Goal: Navigation & Orientation: Find specific page/section

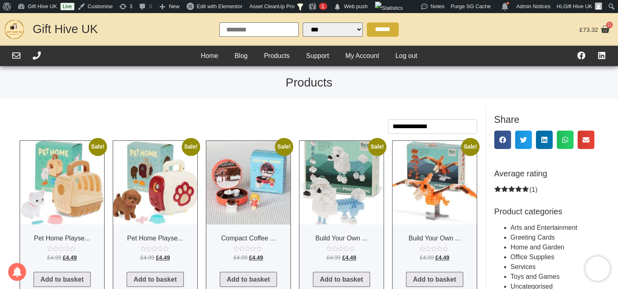
click at [273, 60] on link "Products" at bounding box center [277, 56] width 42 height 12
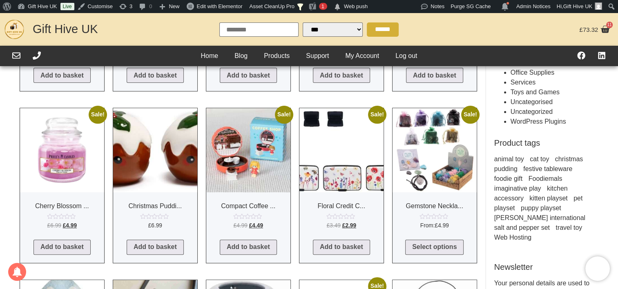
scroll to position [123, 0]
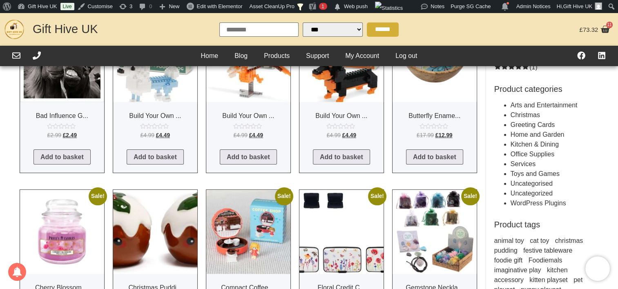
click at [525, 162] on link "Services" at bounding box center [523, 164] width 25 height 7
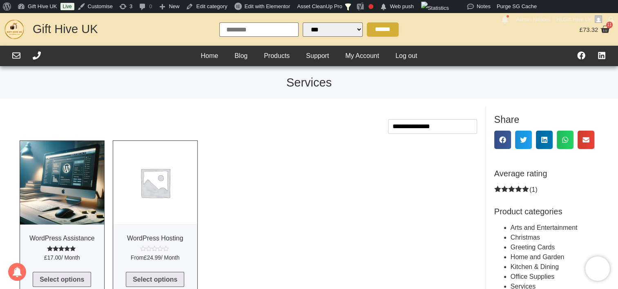
drag, startPoint x: 105, startPoint y: 188, endPoint x: 90, endPoint y: 183, distance: 15.9
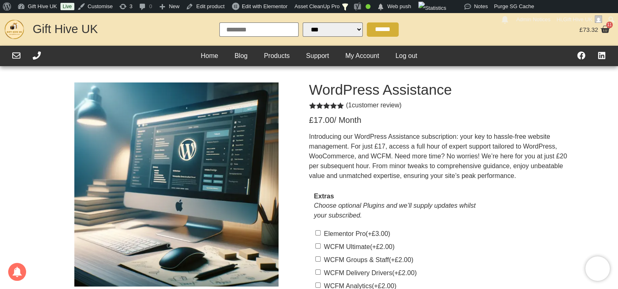
select select "Language Translate Widget"
click at [200, 6] on link "Edit product" at bounding box center [205, 6] width 45 height 13
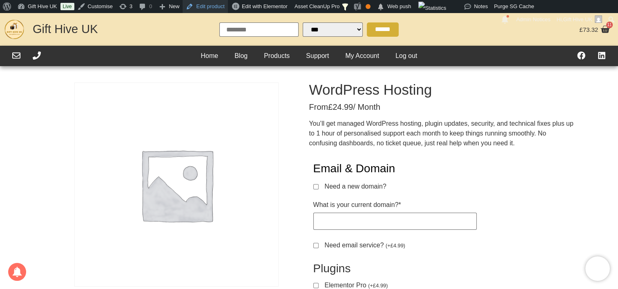
click at [206, 6] on link "Edit product" at bounding box center [205, 6] width 45 height 13
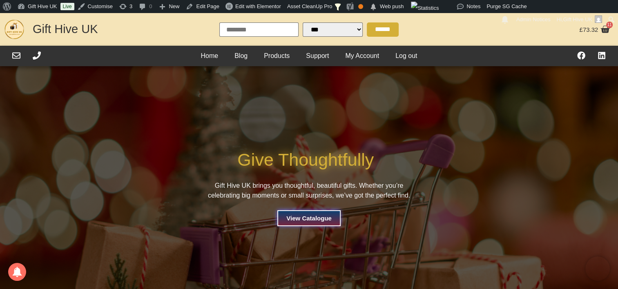
click at [286, 62] on div "Home Blog Products Support My Account Log out Home Blog Products Support My Acc…" at bounding box center [308, 56] width 421 height 20
click at [286, 57] on link "Products" at bounding box center [277, 56] width 42 height 12
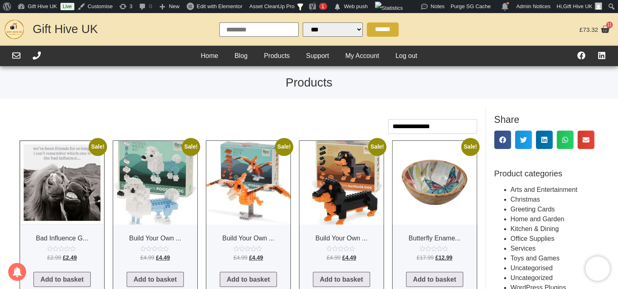
click at [519, 250] on link "Services" at bounding box center [523, 248] width 25 height 7
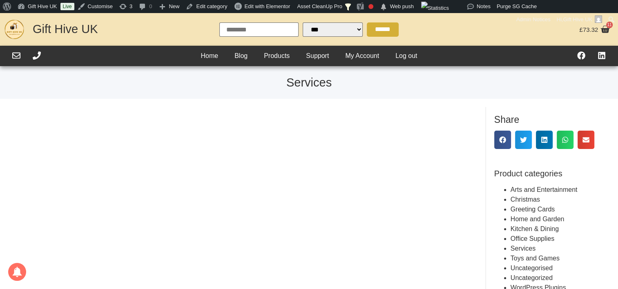
select select "Language Translate Widget"
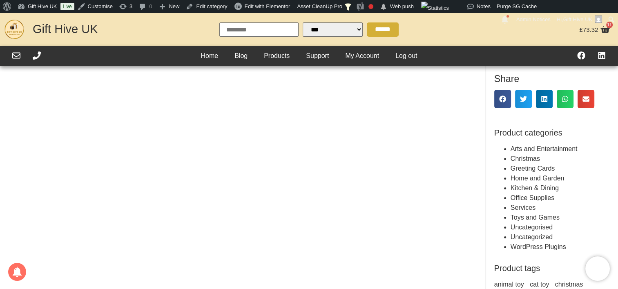
click at [530, 227] on link "Uncategorised" at bounding box center [532, 227] width 42 height 7
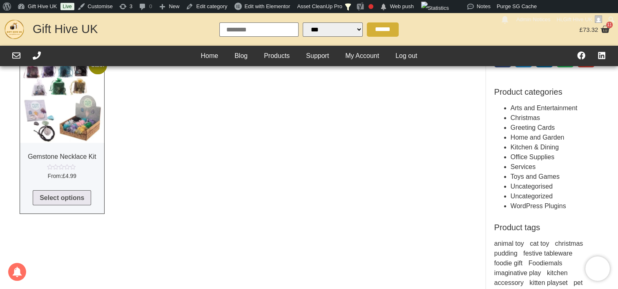
scroll to position [123, 0]
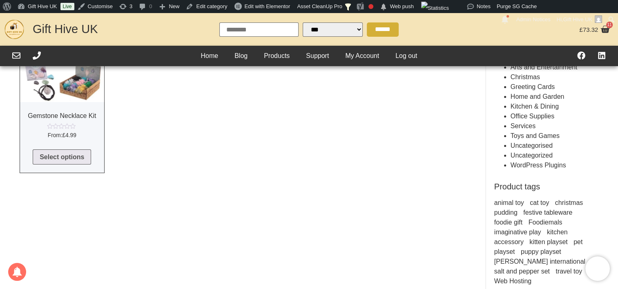
click at [538, 154] on link "Uncategorized" at bounding box center [532, 155] width 42 height 7
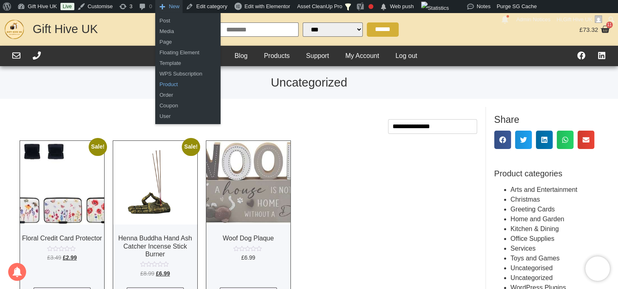
click at [175, 87] on link "Product" at bounding box center [187, 84] width 65 height 11
